Goal: Task Accomplishment & Management: Manage account settings

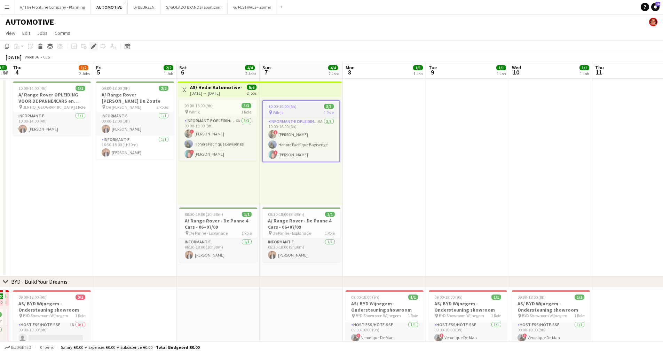
click at [94, 46] on icon at bounding box center [94, 47] width 4 height 4
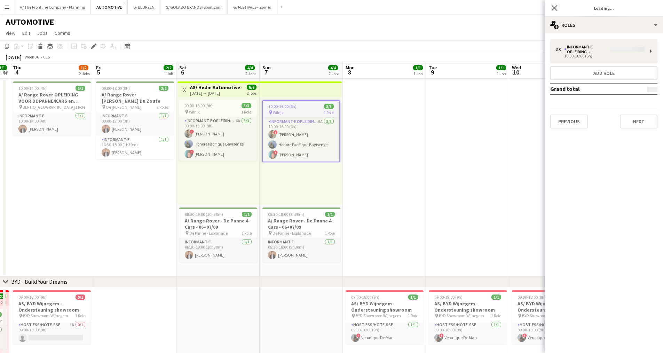
type input "**********"
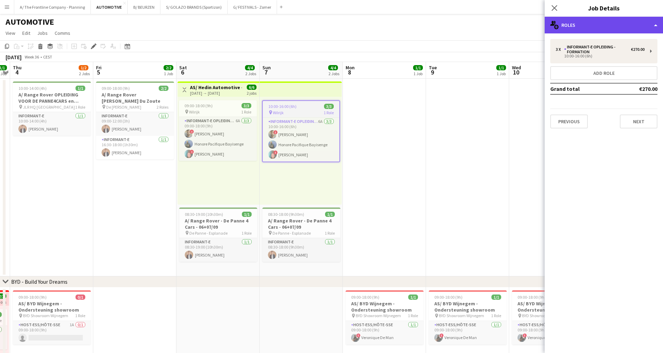
click at [631, 30] on div "multiple-users-add Roles" at bounding box center [604, 25] width 118 height 17
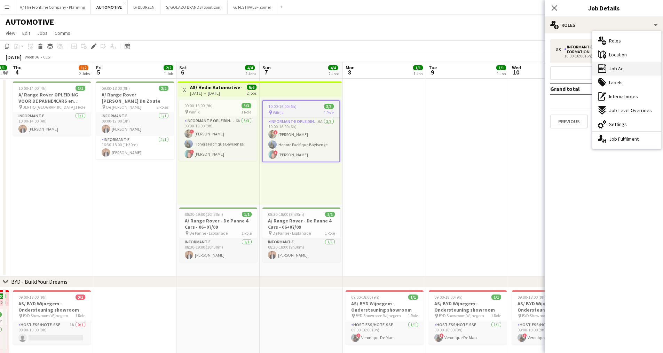
click at [627, 70] on div "ads-window Job Ad" at bounding box center [626, 69] width 69 height 14
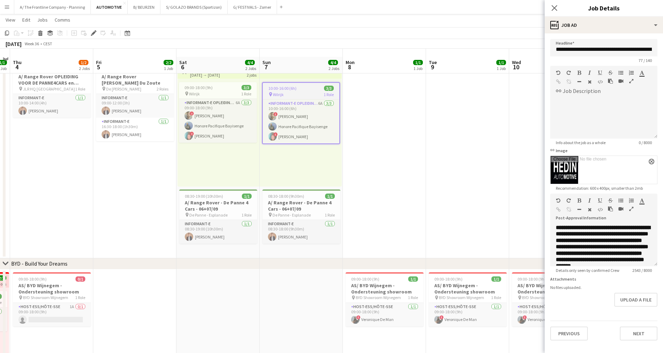
scroll to position [35, 0]
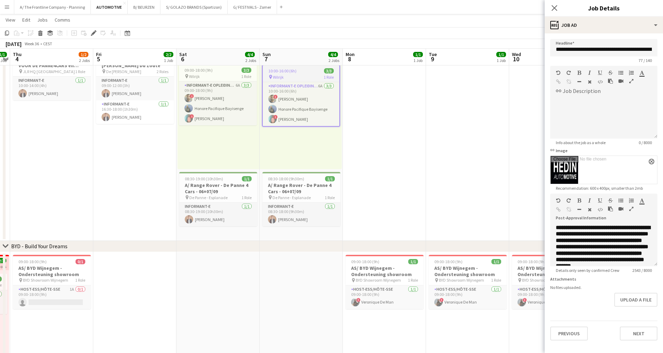
click at [633, 210] on icon "button" at bounding box center [631, 208] width 4 height 5
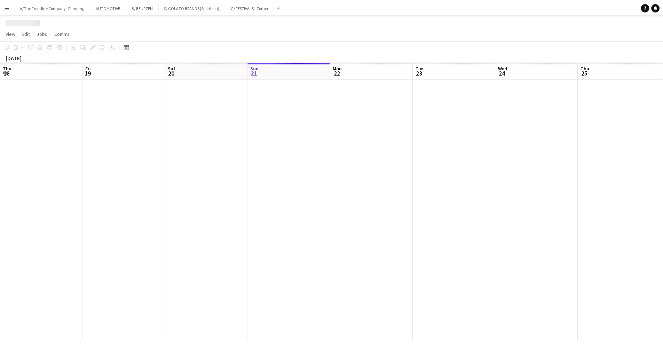
scroll to position [0, 239]
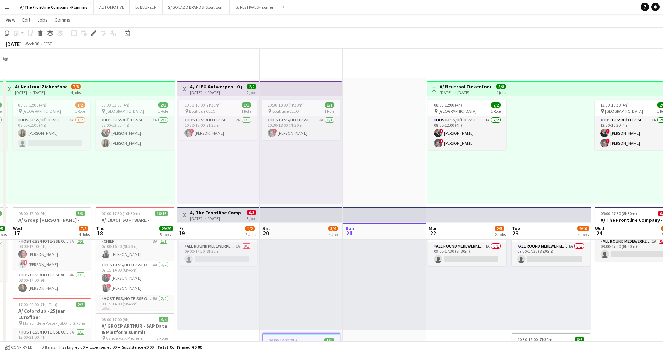
scroll to position [174, 0]
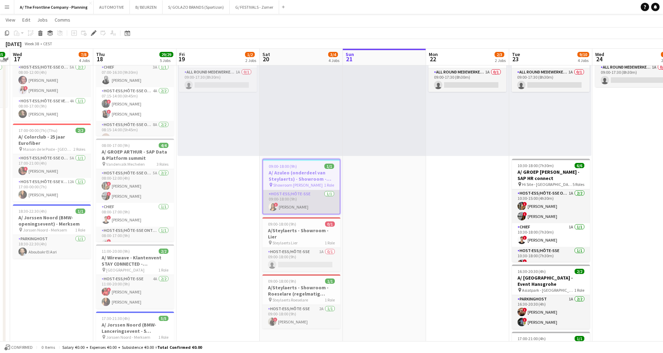
click at [302, 209] on app-card-role "Host-ess/Hôte-sse [DATE] 09:00-18:00 (9h) ! [PERSON_NAME]" at bounding box center [301, 202] width 77 height 24
